Goal: Transaction & Acquisition: Register for event/course

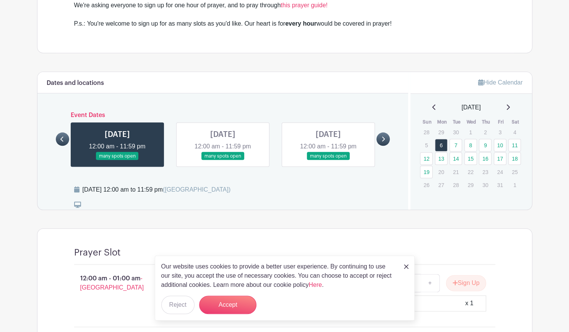
scroll to position [375, 0]
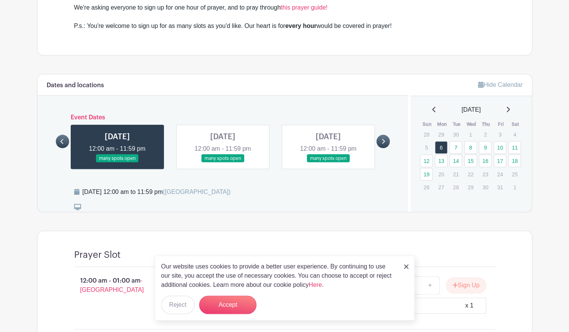
click at [223, 162] on link at bounding box center [223, 162] width 0 height 0
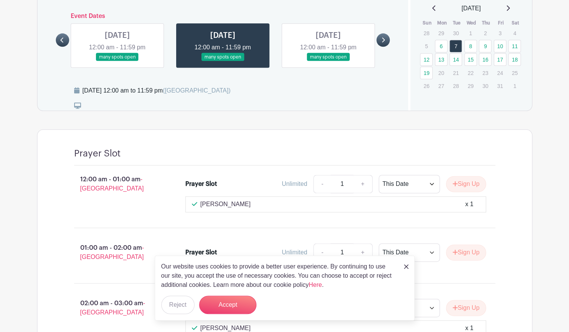
scroll to position [477, 0]
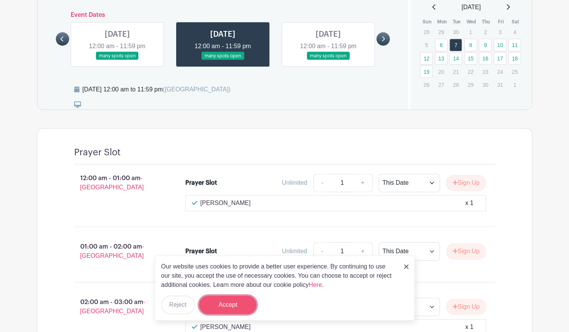
click at [214, 308] on button "Accept" at bounding box center [227, 304] width 57 height 18
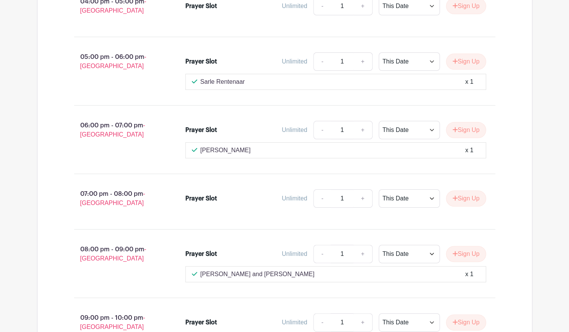
scroll to position [1693, 0]
click at [428, 188] on select "This Date Select Dates" at bounding box center [409, 197] width 61 height 18
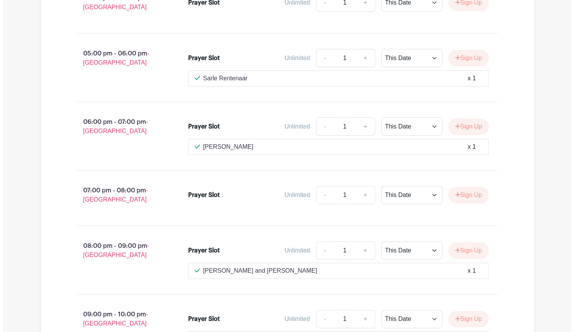
scroll to position [1731, 0]
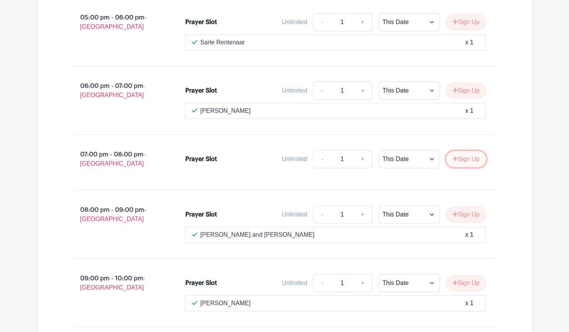
click at [460, 151] on button "Sign Up" at bounding box center [466, 159] width 40 height 16
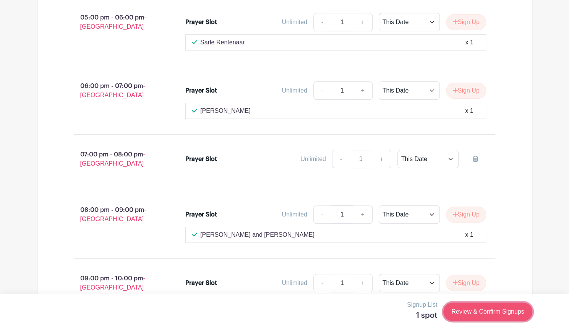
click at [467, 314] on link "Review & Confirm Signups" at bounding box center [487, 311] width 89 height 18
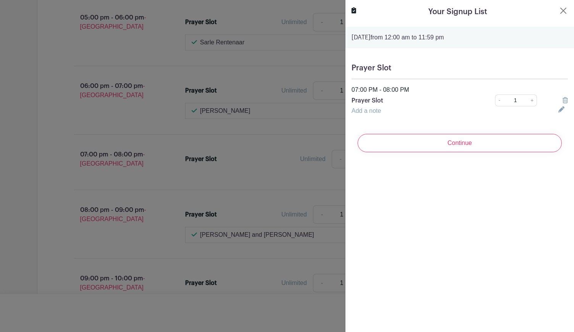
click at [376, 110] on link "Add a note" at bounding box center [366, 110] width 29 height 6
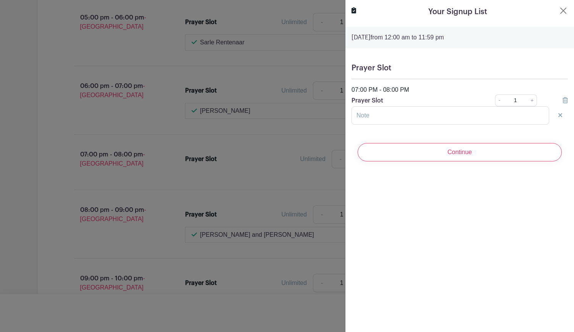
click at [385, 133] on form "[DATE] 12:00 am to 11:59 pm Prayer Slot 07:00 PM - 08:00 PM Prayer Slot - 1 + A…" at bounding box center [460, 97] width 229 height 141
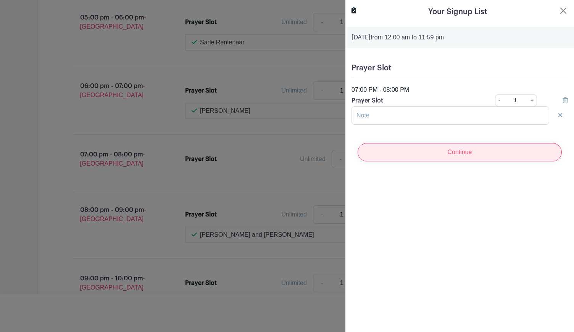
click at [398, 150] on input "Continue" at bounding box center [460, 152] width 204 height 18
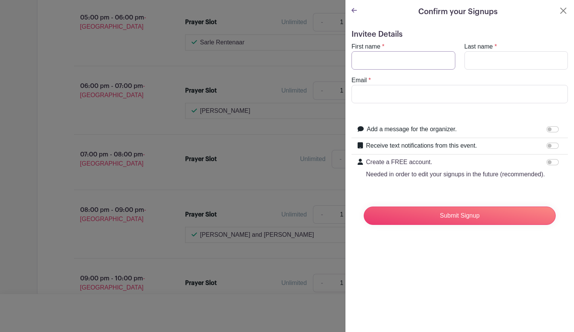
click at [412, 52] on input "First name" at bounding box center [404, 60] width 104 height 18
type input "[PERSON_NAME]"
click at [470, 65] on input "Last name" at bounding box center [517, 60] width 104 height 18
type input "k"
type input "Kosim"
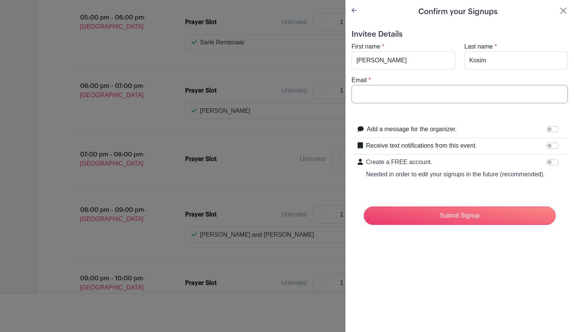
click at [455, 94] on input "Email" at bounding box center [460, 94] width 217 height 18
type input "[EMAIL_ADDRESS][DOMAIN_NAME]"
click at [451, 77] on div "Email * [EMAIL_ADDRESS][DOMAIN_NAME]" at bounding box center [460, 90] width 226 height 28
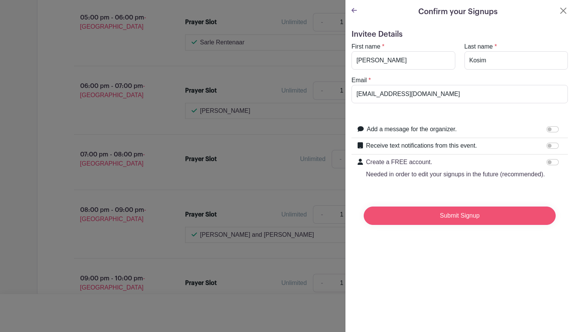
click at [451, 222] on input "Submit Signup" at bounding box center [460, 215] width 192 height 18
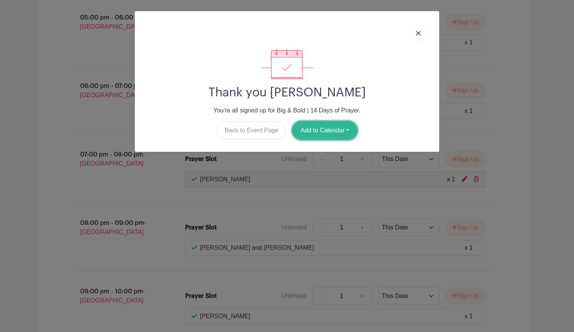
click at [316, 129] on button "Add to Calendar" at bounding box center [325, 130] width 65 height 18
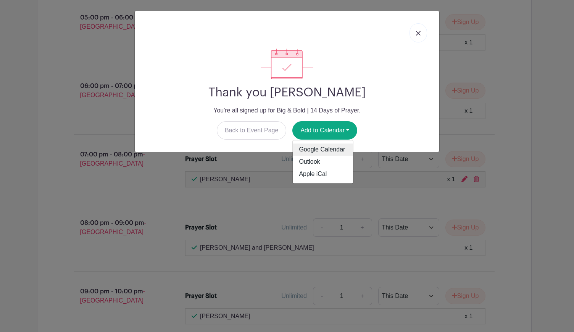
click at [319, 144] on link "Google Calendar" at bounding box center [323, 150] width 60 height 12
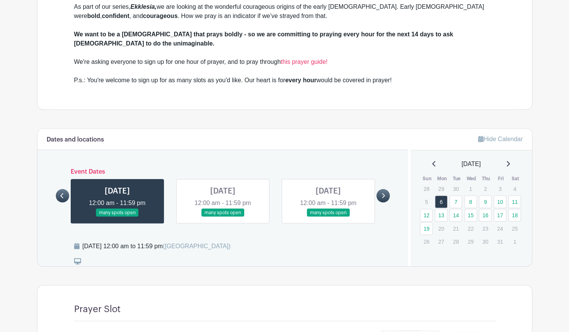
scroll to position [340, 0]
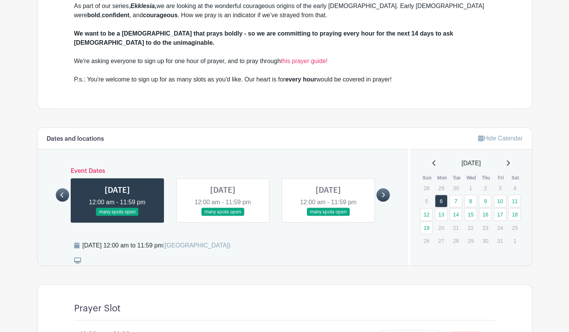
click at [223, 216] on link at bounding box center [223, 216] width 0 height 0
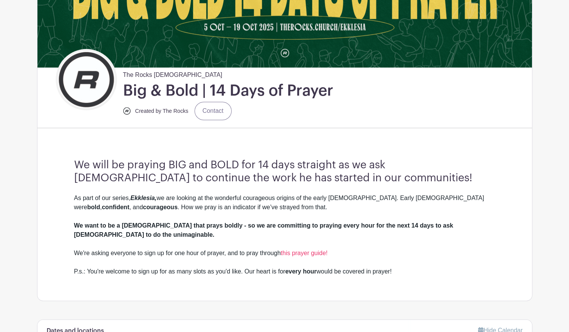
scroll to position [139, 0]
